Goal: Find specific page/section: Find specific page/section

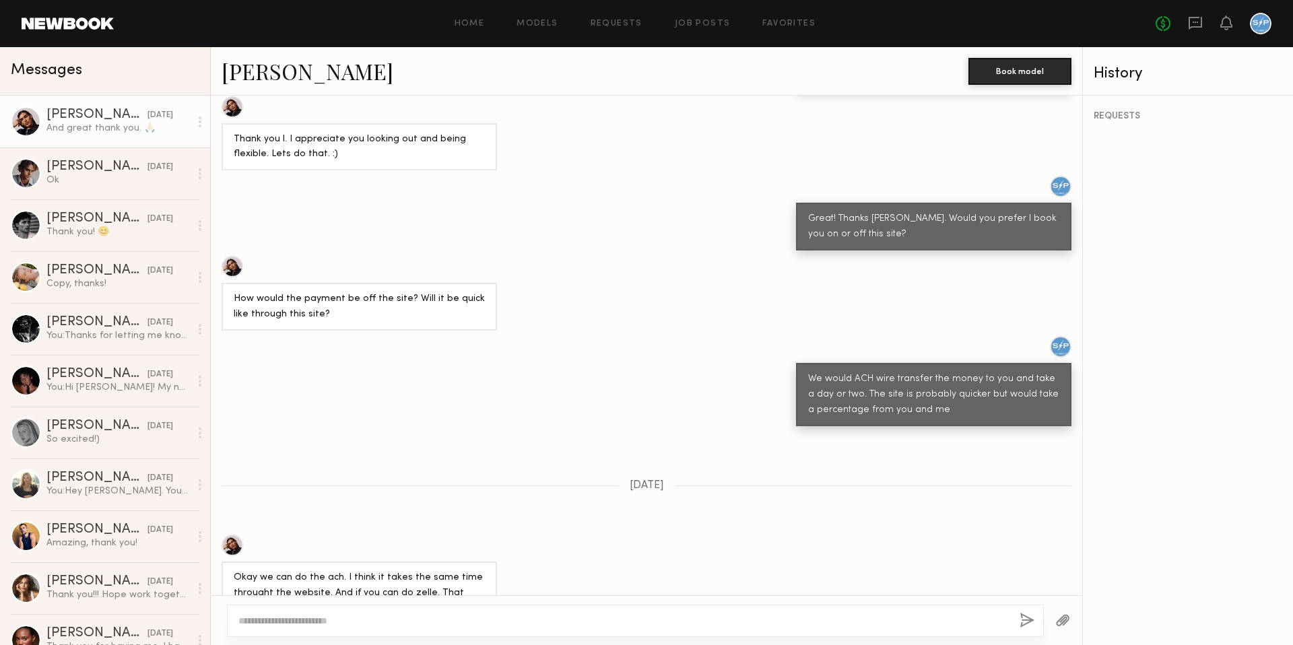
scroll to position [2250, 0]
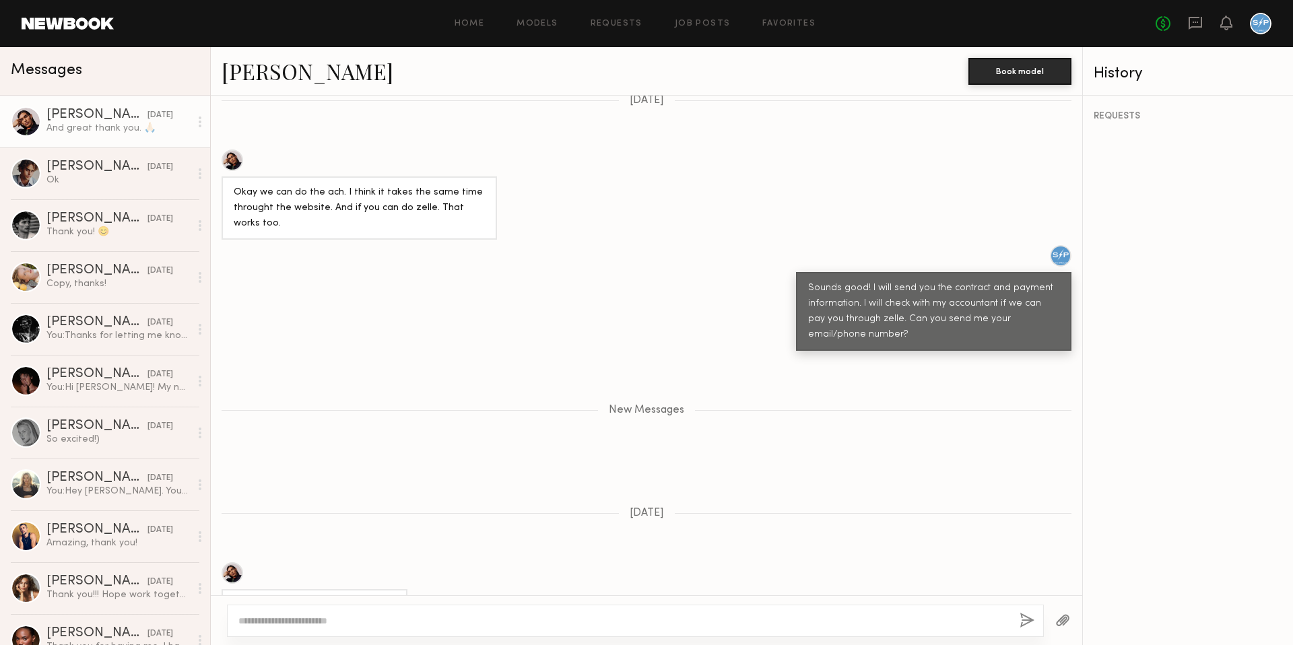
click at [295, 74] on link "[PERSON_NAME]" at bounding box center [308, 71] width 172 height 29
drag, startPoint x: 251, startPoint y: 527, endPoint x: 258, endPoint y: 527, distance: 7.4
click at [258, 636] on div "2109939335" at bounding box center [263, 643] width 59 height 15
click at [247, 636] on div "2109939335" at bounding box center [263, 643] width 59 height 15
drag, startPoint x: 263, startPoint y: 531, endPoint x: 313, endPoint y: 528, distance: 49.9
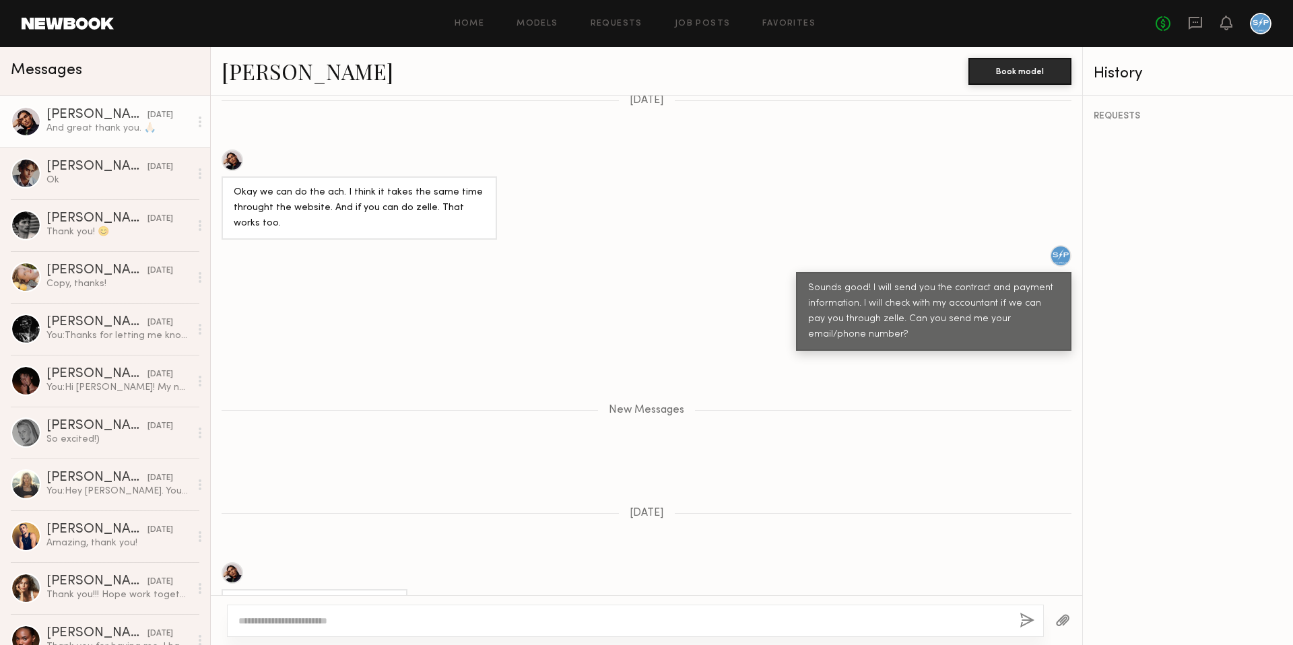
click at [313, 627] on div "2109939335" at bounding box center [647, 643] width 872 height 32
click at [317, 627] on div "2109939335" at bounding box center [647, 643] width 872 height 32
